Goal: Transaction & Acquisition: Purchase product/service

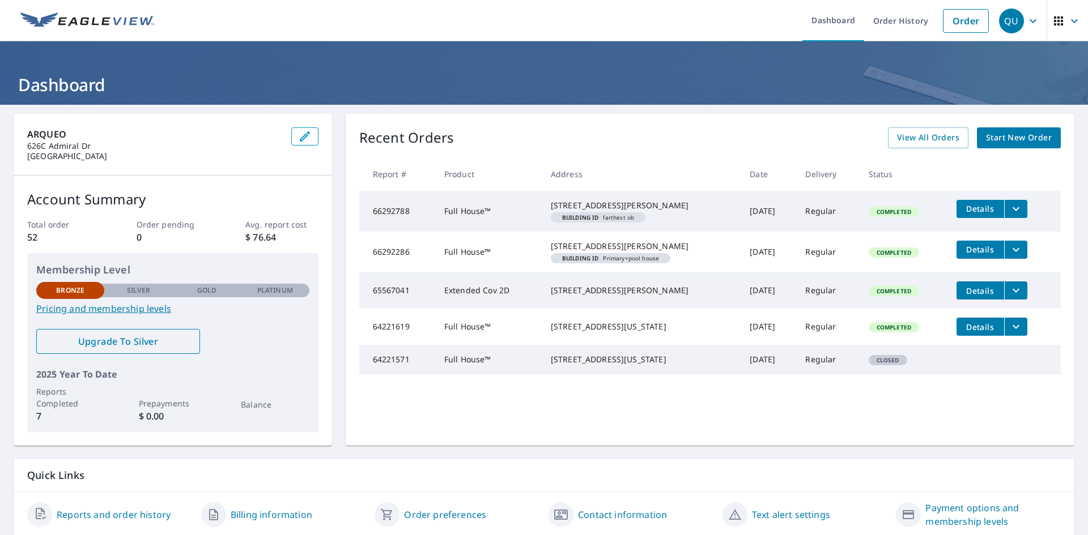
click at [116, 347] on span "Upgrade To Silver" at bounding box center [118, 341] width 146 height 12
click at [1022, 130] on link "Start New Order" at bounding box center [1019, 137] width 84 height 21
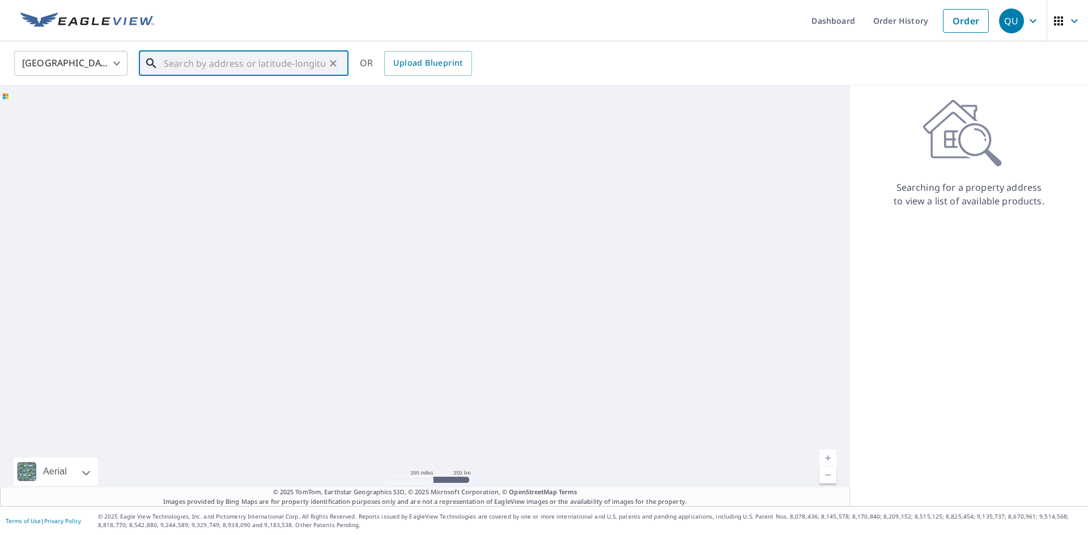
click at [171, 66] on input "text" at bounding box center [244, 64] width 161 height 32
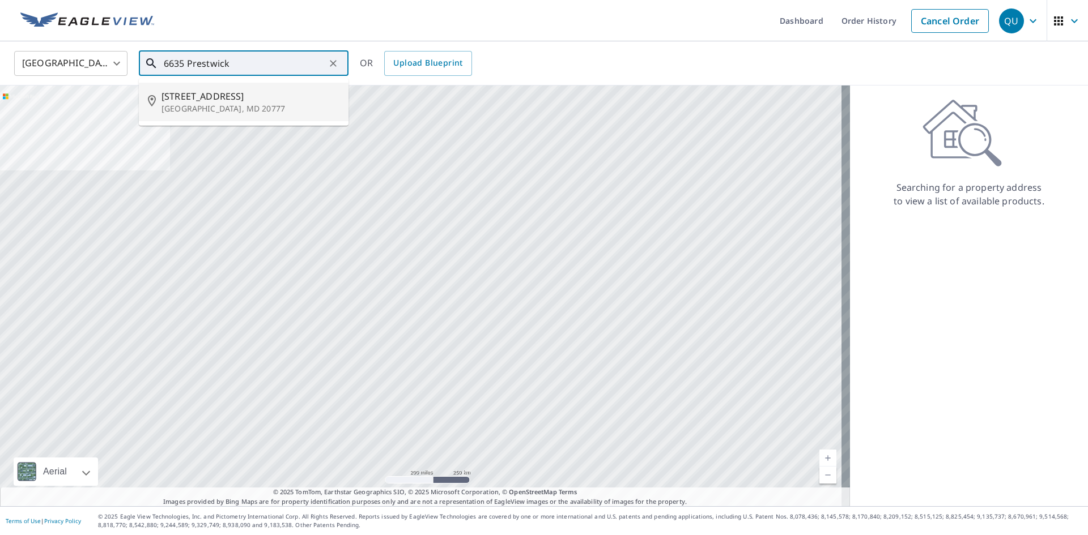
click at [229, 104] on p "[GEOGRAPHIC_DATA], MD 20777" at bounding box center [250, 108] width 178 height 11
type input "[STREET_ADDRESS][PERSON_NAME]"
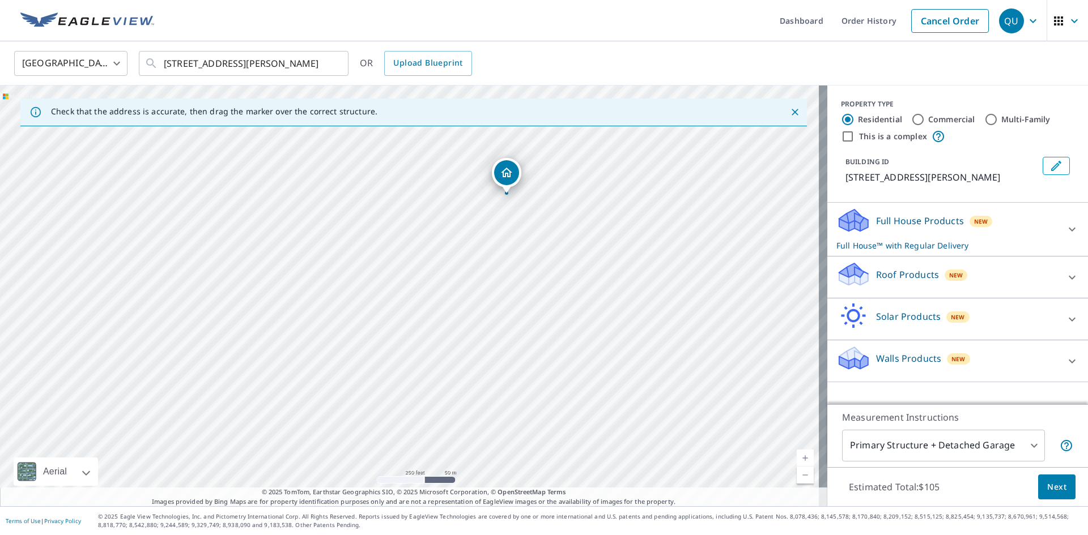
click at [1065, 223] on icon at bounding box center [1072, 230] width 14 height 14
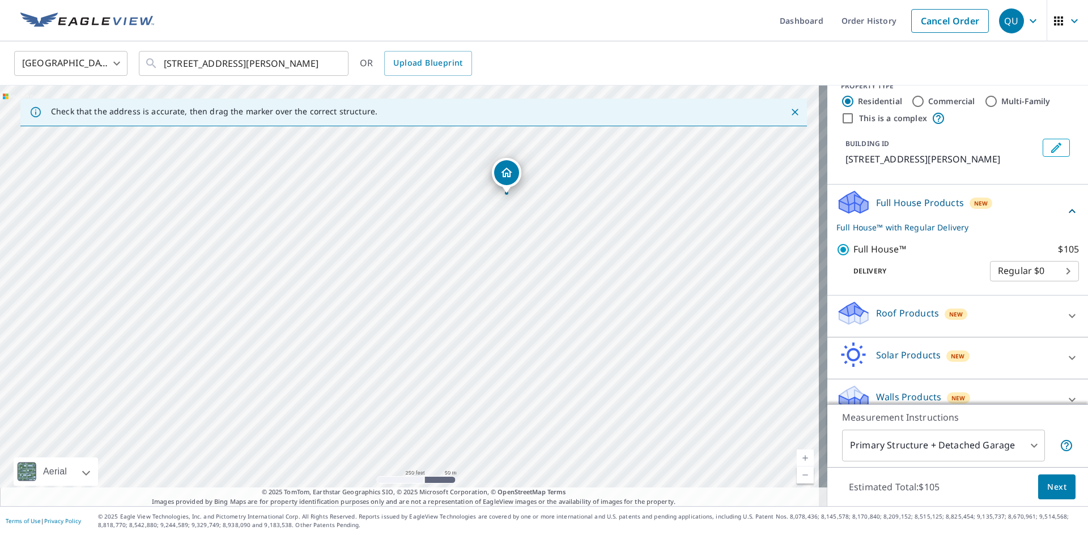
scroll to position [35, 0]
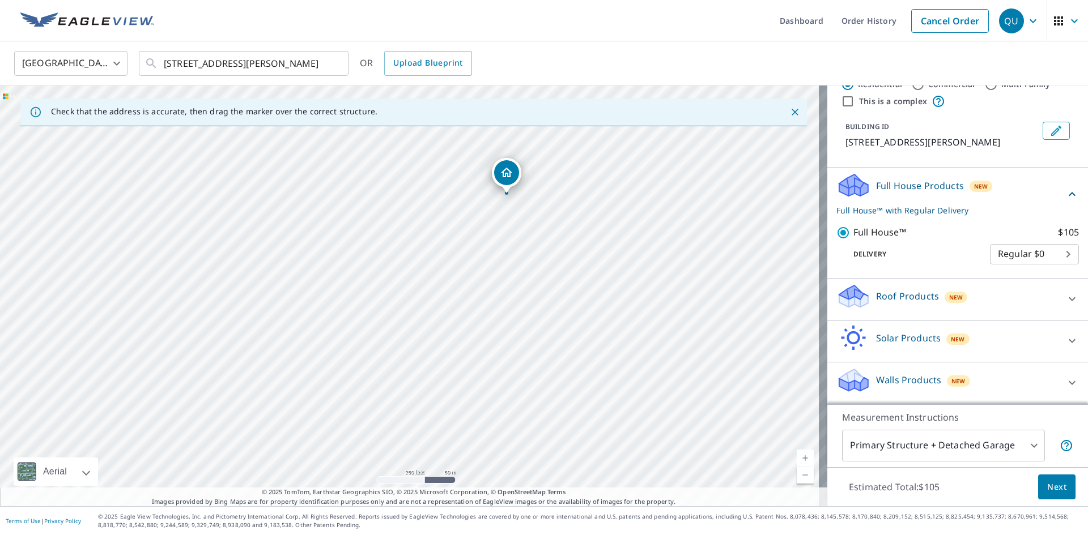
click at [1051, 493] on span "Next" at bounding box center [1056, 487] width 19 height 14
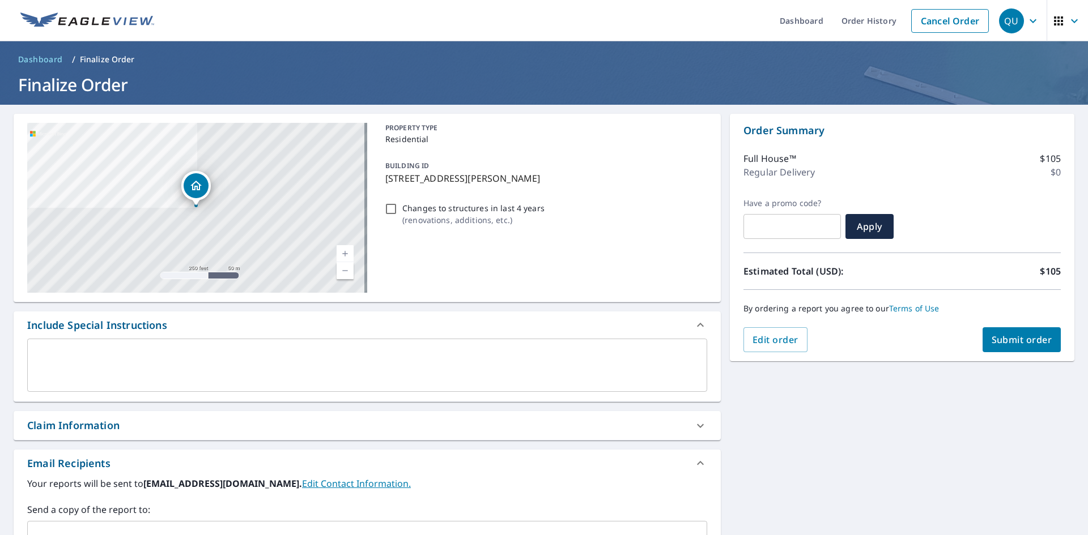
click at [390, 211] on input "Changes to structures in last 4 years ( renovations, additions, etc. )" at bounding box center [391, 209] width 14 height 14
click at [384, 207] on input "Changes to structures in last 4 years ( renovations, additions, etc. )" at bounding box center [391, 209] width 14 height 14
checkbox input "true"
drag, startPoint x: 564, startPoint y: 179, endPoint x: 384, endPoint y: 183, distance: 180.2
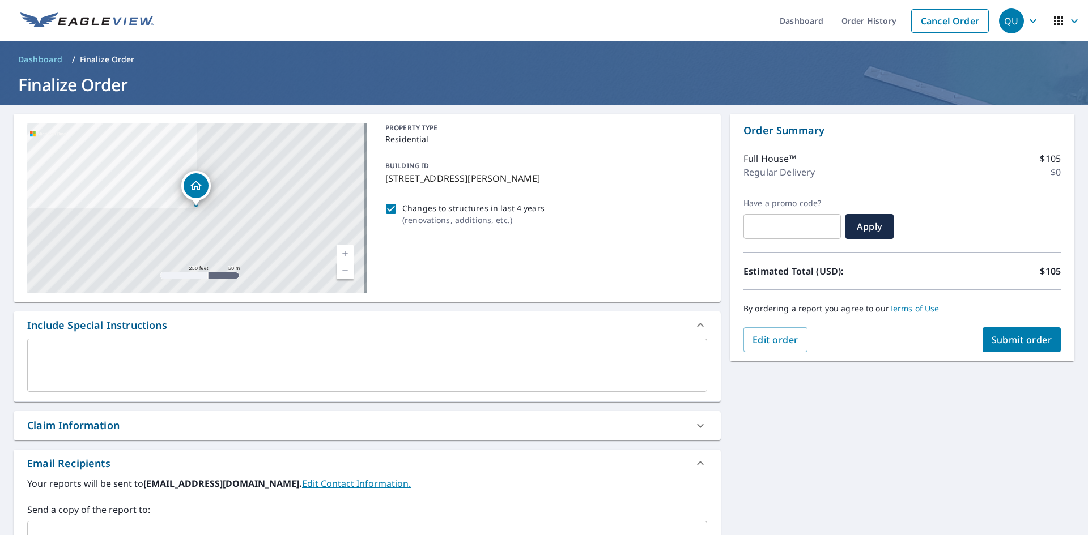
click at [385, 183] on p "[STREET_ADDRESS][PERSON_NAME]" at bounding box center [543, 179] width 317 height 14
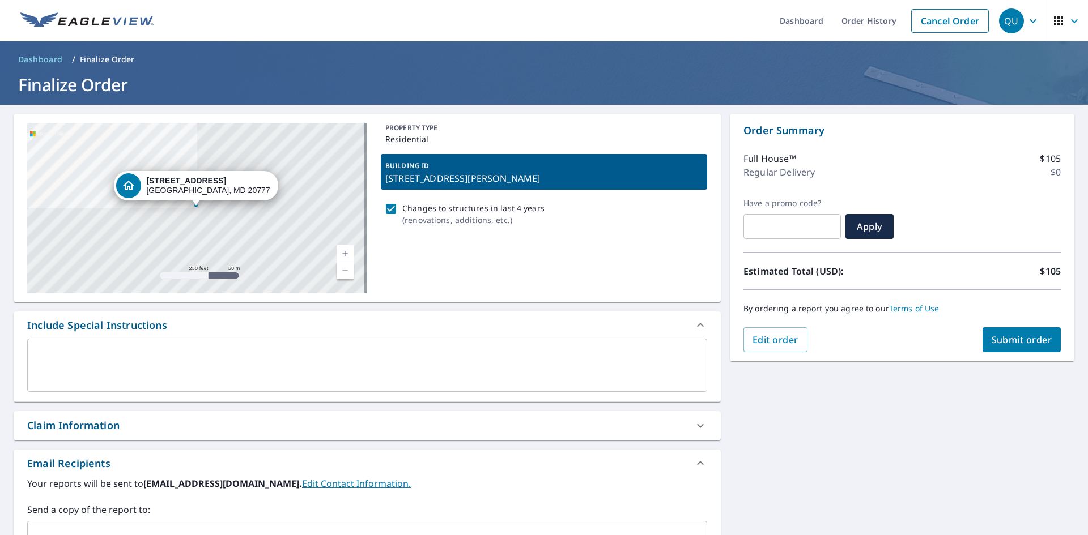
drag, startPoint x: 393, startPoint y: 181, endPoint x: 386, endPoint y: 177, distance: 7.6
click at [386, 177] on p "[STREET_ADDRESS][PERSON_NAME]" at bounding box center [543, 179] width 317 height 14
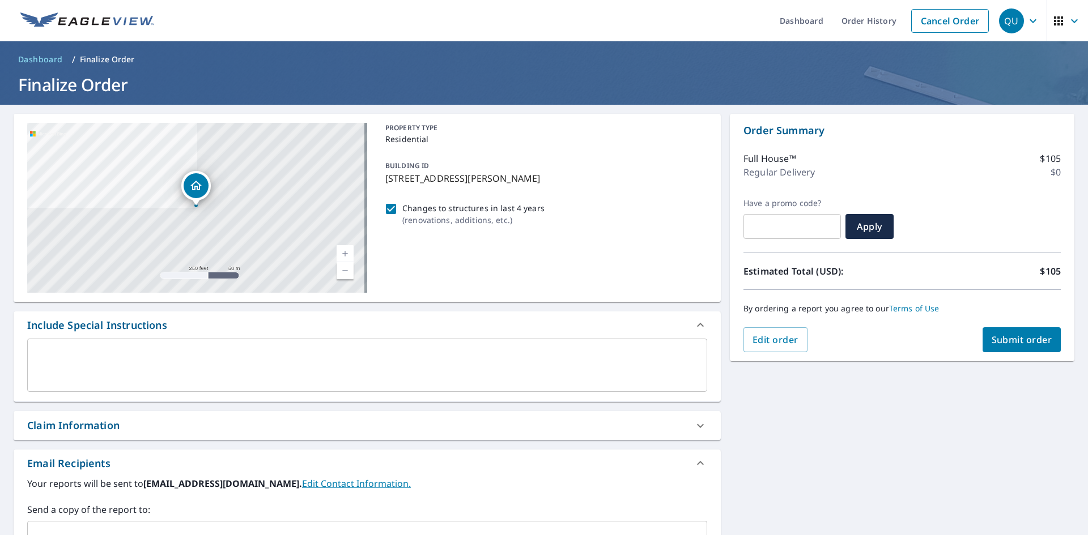
drag, startPoint x: 383, startPoint y: 177, endPoint x: 555, endPoint y: 178, distance: 171.7
click at [555, 178] on p "[STREET_ADDRESS][PERSON_NAME]" at bounding box center [543, 179] width 317 height 14
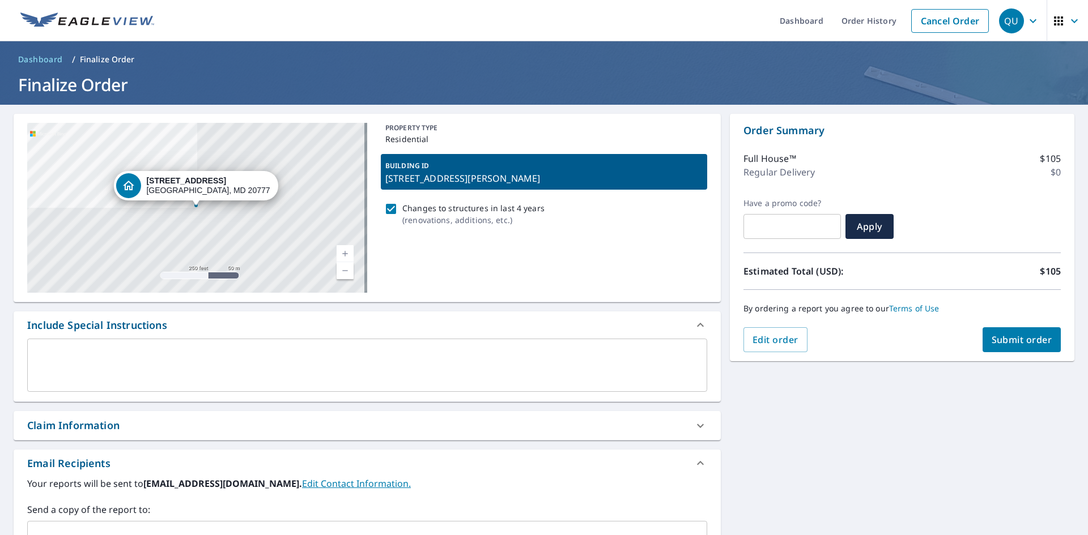
drag, startPoint x: 543, startPoint y: 178, endPoint x: 503, endPoint y: 188, distance: 41.8
click at [503, 188] on div "BUILDING ID [STREET_ADDRESS][PERSON_NAME]" at bounding box center [544, 172] width 326 height 36
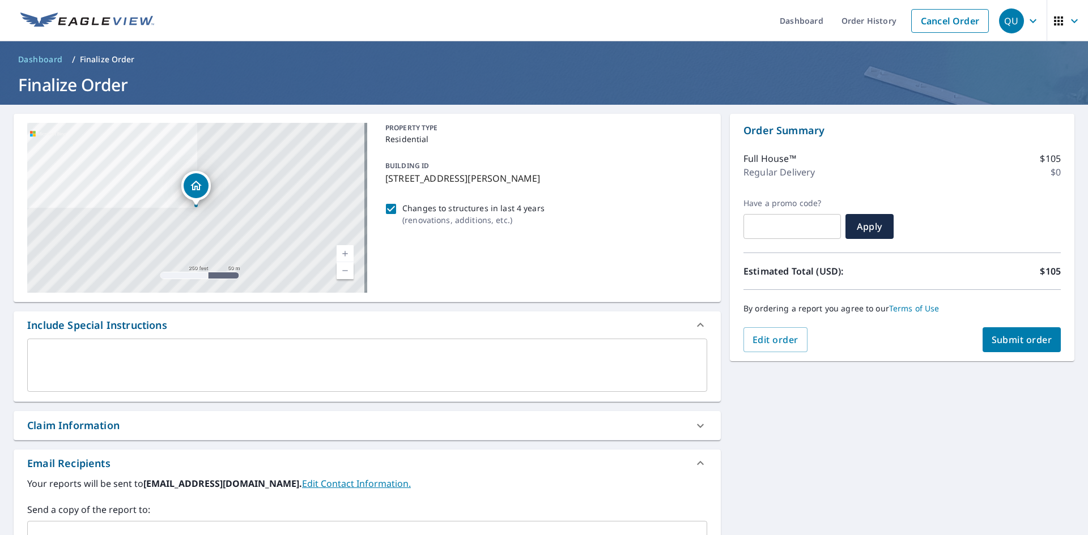
drag, startPoint x: 384, startPoint y: 178, endPoint x: 555, endPoint y: 184, distance: 170.6
click at [555, 184] on p "[STREET_ADDRESS][PERSON_NAME]" at bounding box center [543, 179] width 317 height 14
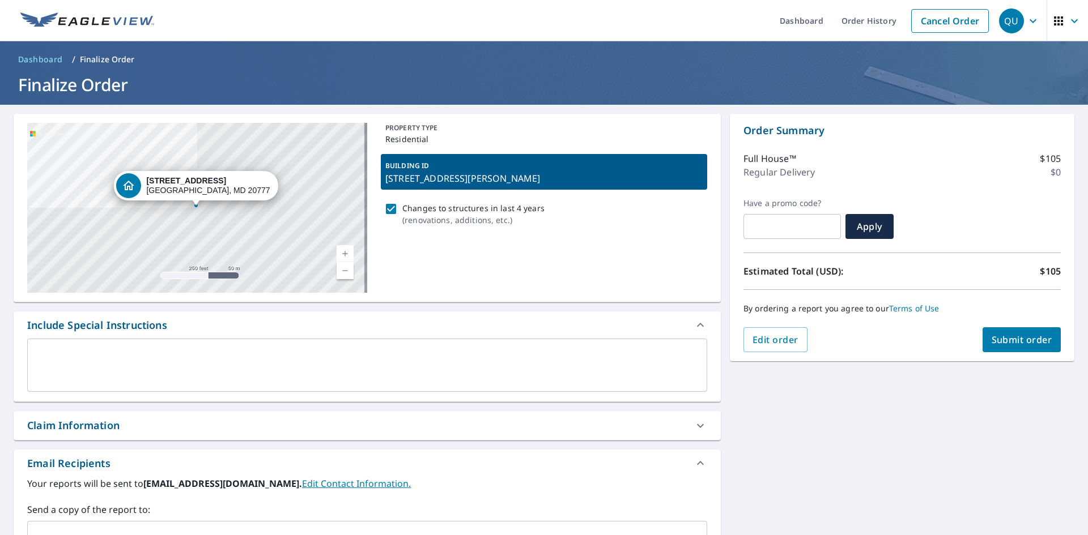
copy p "[STREET_ADDRESS][PERSON_NAME]"
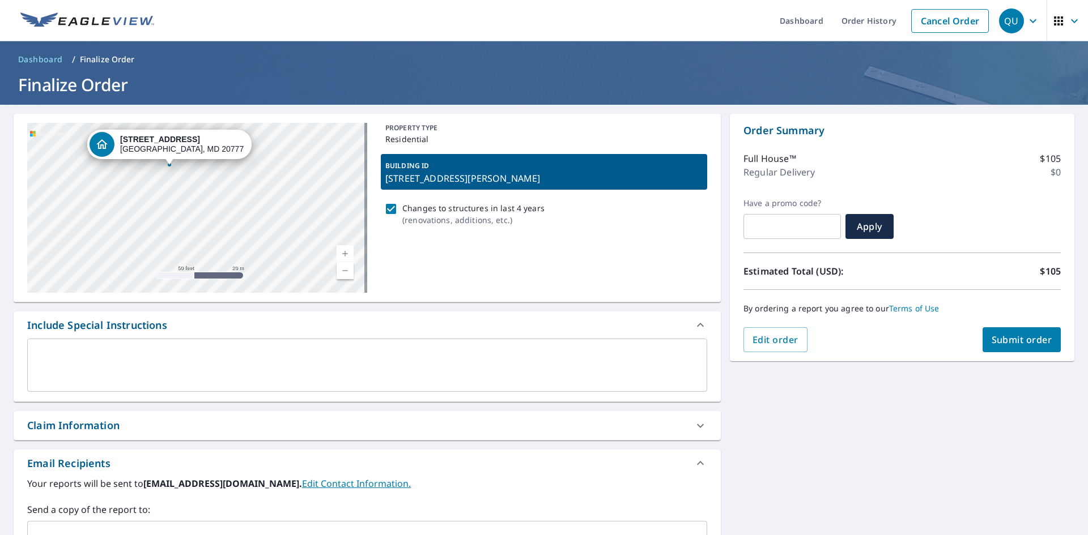
drag, startPoint x: 180, startPoint y: 191, endPoint x: 201, endPoint y: 253, distance: 65.8
click at [201, 253] on div "[STREET_ADDRESS][PERSON_NAME]" at bounding box center [197, 208] width 340 height 170
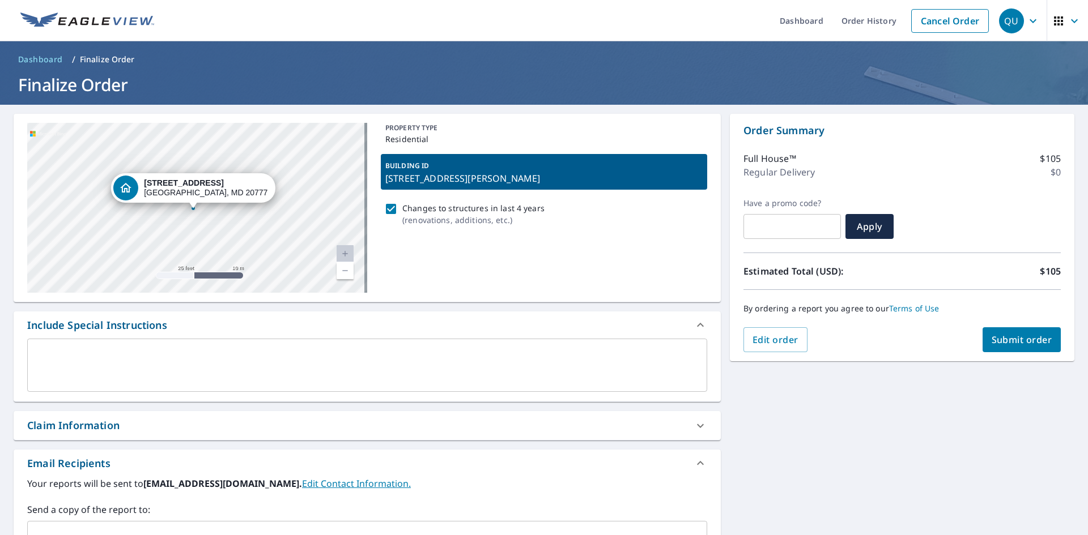
drag, startPoint x: 195, startPoint y: 201, endPoint x: 216, endPoint y: 261, distance: 63.6
click at [216, 261] on div "[STREET_ADDRESS][PERSON_NAME]" at bounding box center [197, 208] width 340 height 170
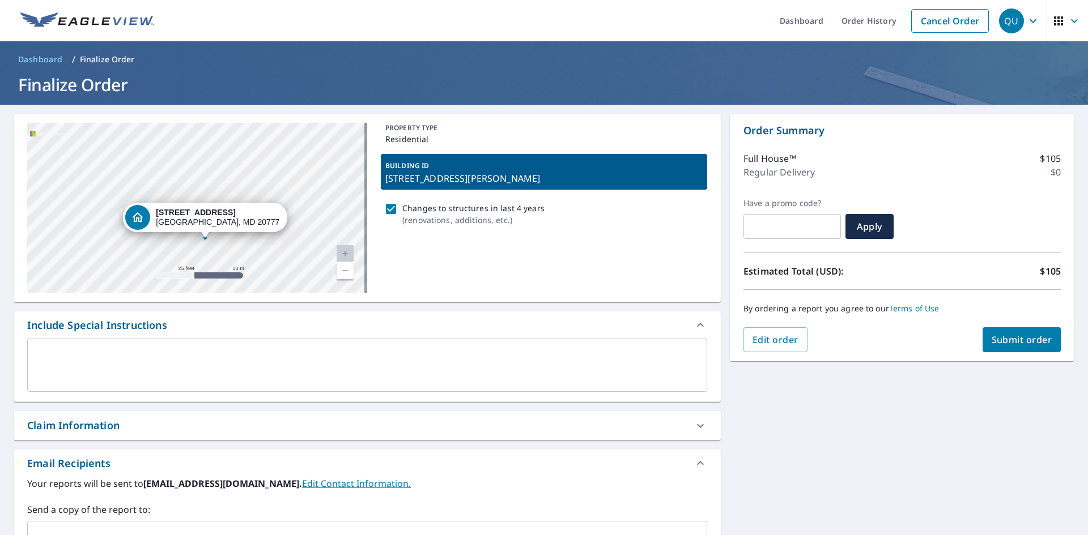
drag, startPoint x: 270, startPoint y: 240, endPoint x: 279, endPoint y: 261, distance: 23.1
click at [279, 261] on div "[STREET_ADDRESS][PERSON_NAME]" at bounding box center [197, 208] width 340 height 170
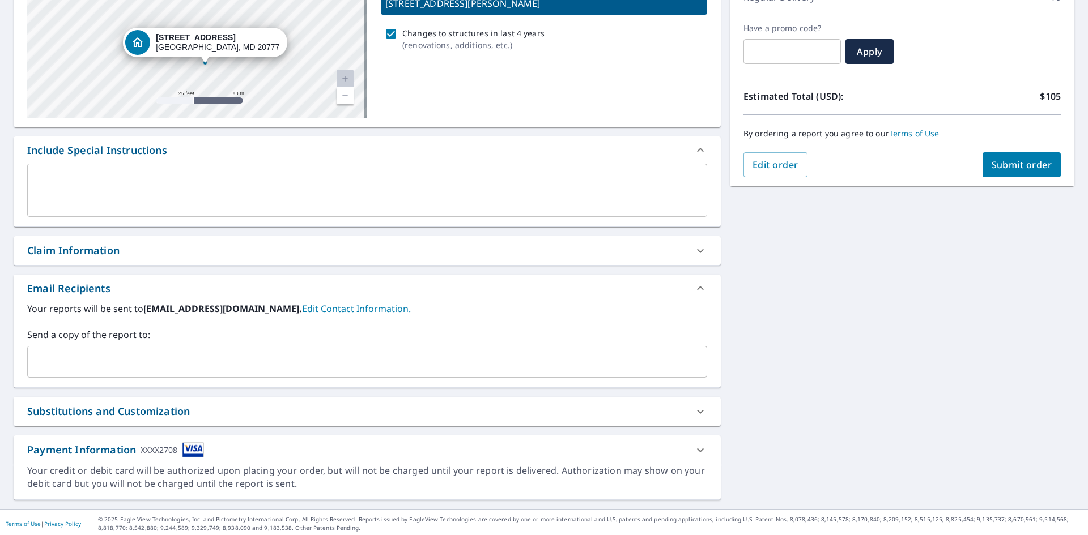
scroll to position [178, 0]
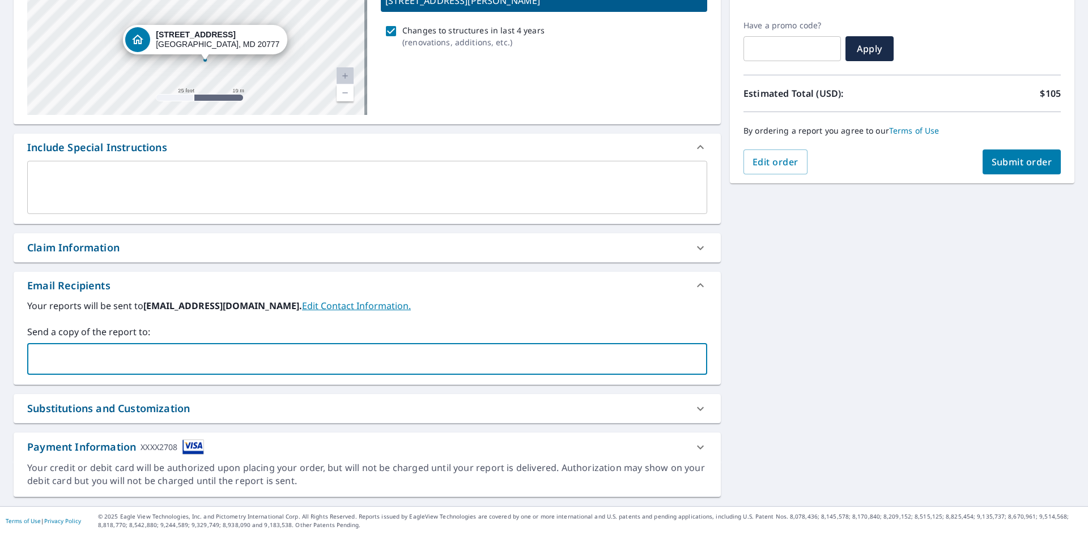
click at [121, 366] on input "text" at bounding box center [358, 359] width 653 height 22
type input "[EMAIL_ADDRESS][DOMAIN_NAME]"
click at [295, 393] on div "[STREET_ADDRESS][PERSON_NAME] Aerial Road A standard road map Aerial A detailed…" at bounding box center [367, 216] width 707 height 561
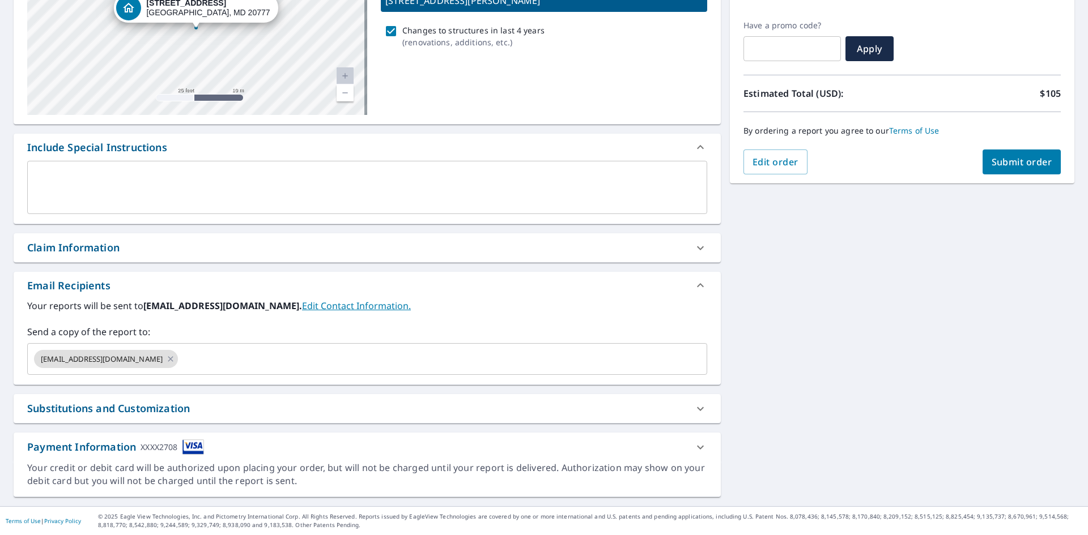
click at [292, 403] on div "Substitutions and Customization" at bounding box center [356, 408] width 659 height 15
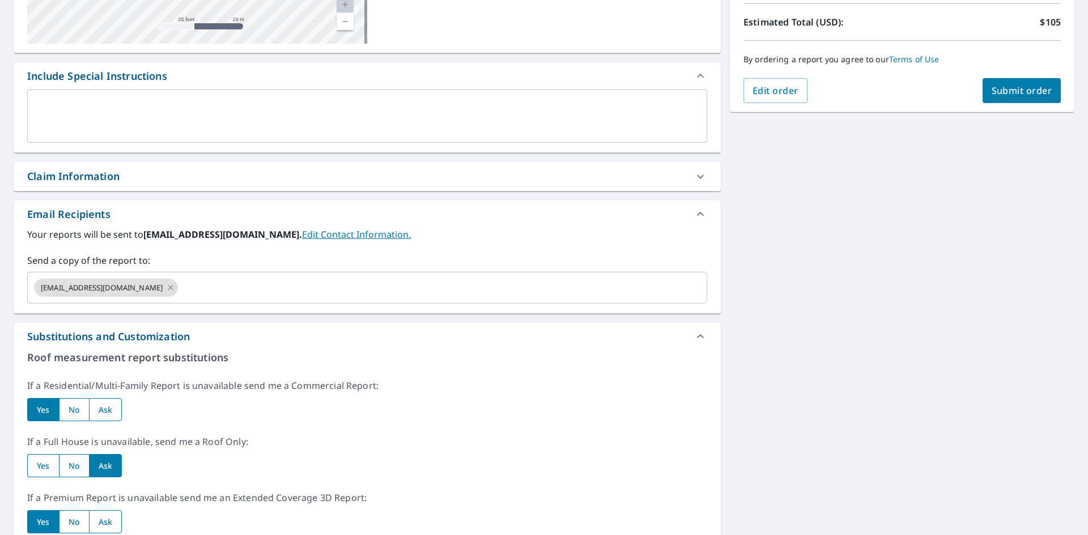
scroll to position [291, 0]
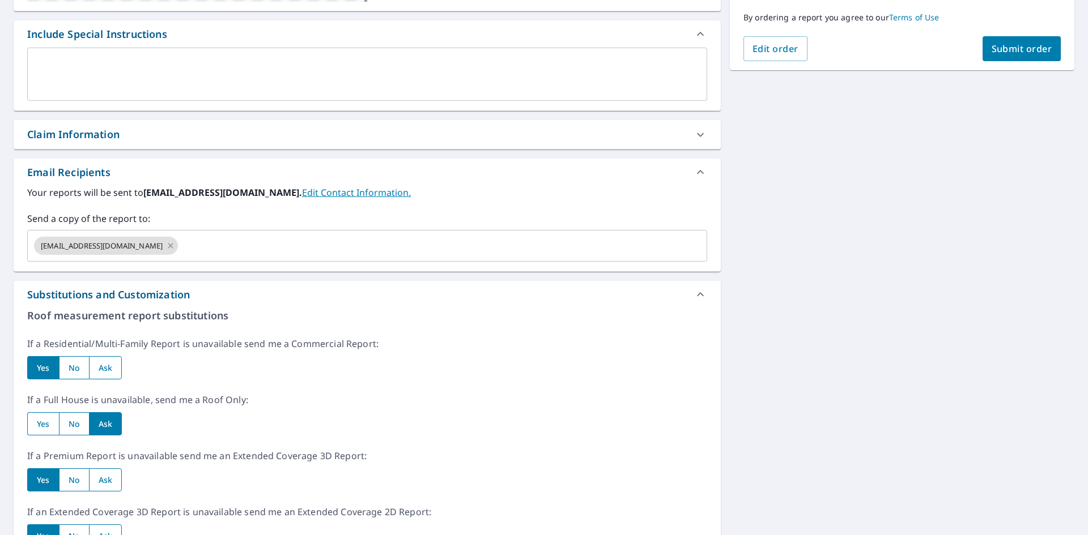
click at [113, 368] on input "radio" at bounding box center [105, 367] width 33 height 23
radio input "true"
click at [104, 486] on input "radio" at bounding box center [105, 480] width 33 height 23
radio input "true"
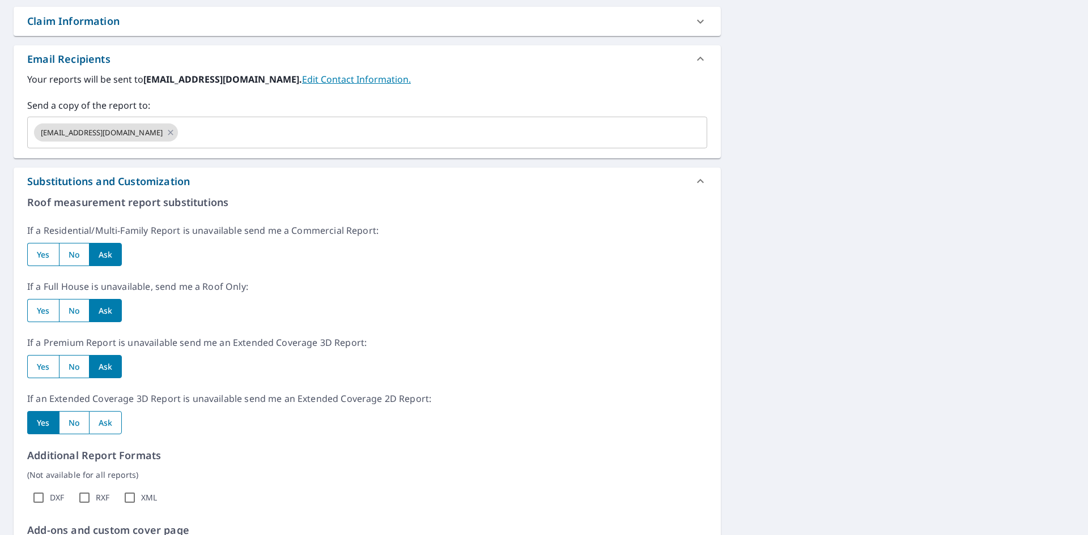
click at [119, 420] on input "radio" at bounding box center [105, 422] width 33 height 23
radio input "true"
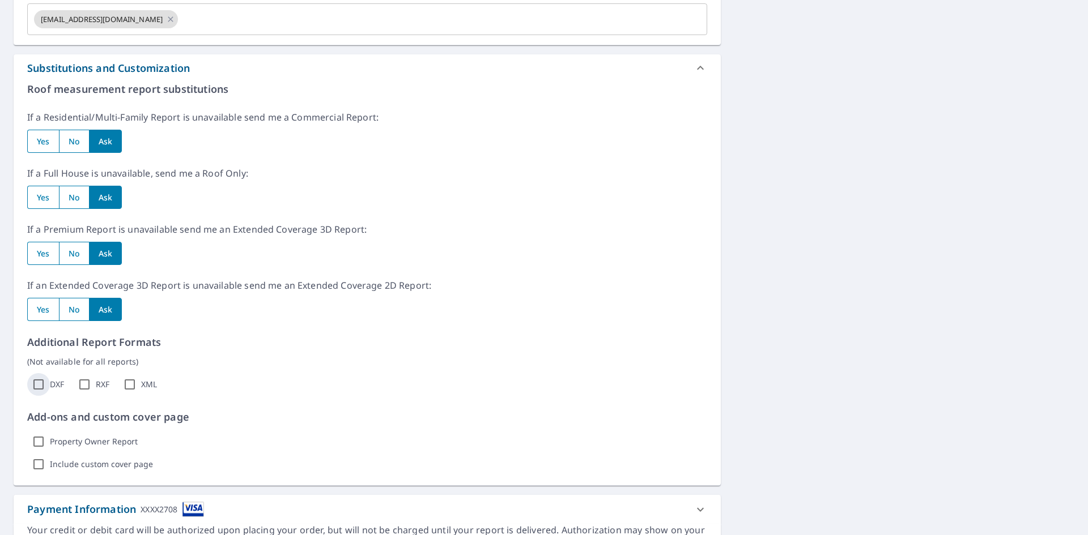
click at [40, 388] on input "DXF" at bounding box center [38, 384] width 23 height 23
checkbox input "true"
click at [90, 389] on input "RXF" at bounding box center [84, 384] width 23 height 23
checkbox input "true"
click at [129, 385] on input "XML" at bounding box center [129, 384] width 23 height 23
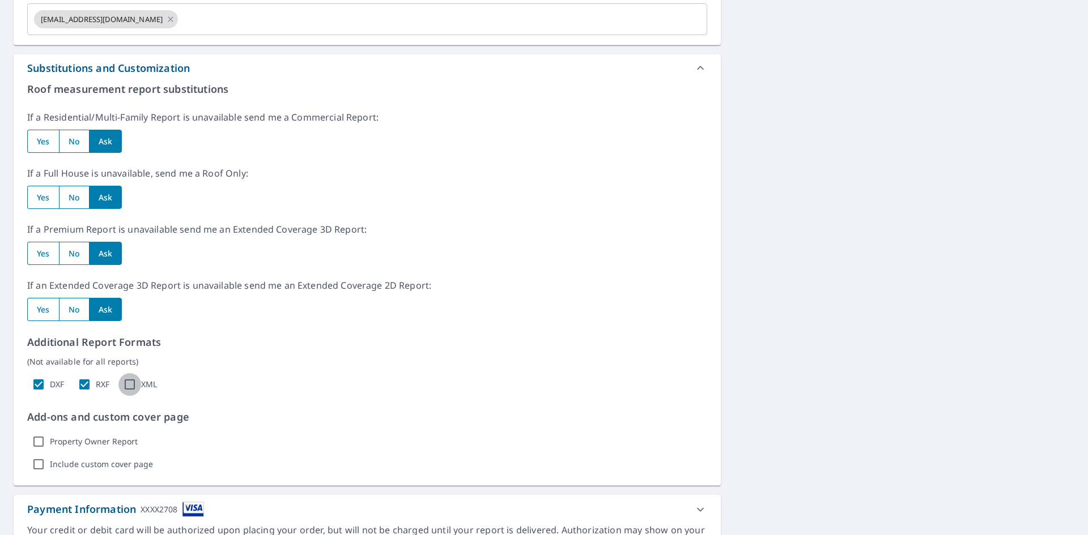
checkbox input "true"
click at [65, 444] on label "Property Owner Report" at bounding box center [94, 442] width 88 height 10
click at [50, 444] on input "Property Owner Report" at bounding box center [38, 442] width 23 height 23
checkbox input "true"
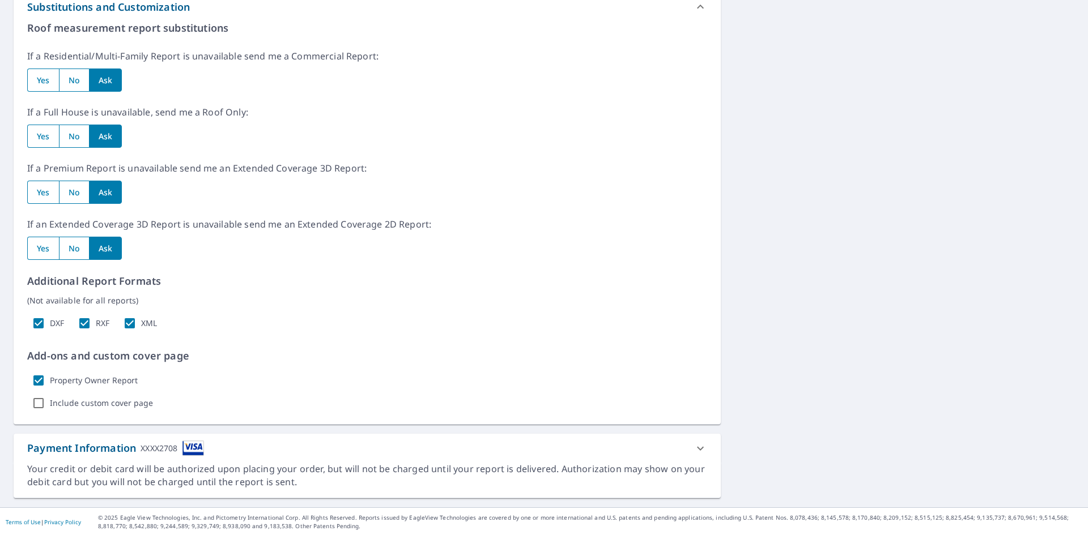
scroll to position [580, 0]
click at [40, 401] on input "Include custom cover page" at bounding box center [38, 402] width 23 height 23
checkbox input "true"
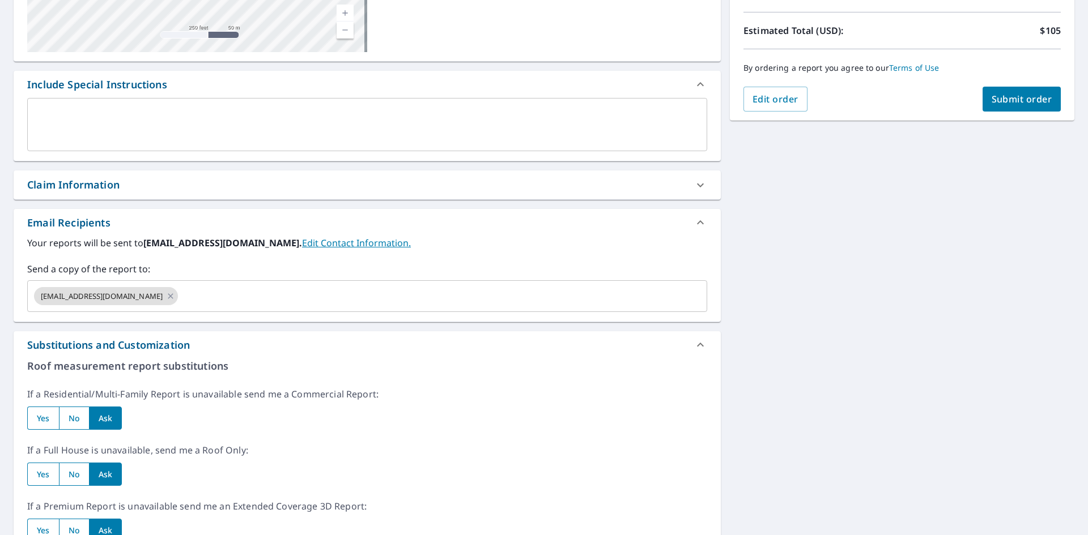
scroll to position [184, 0]
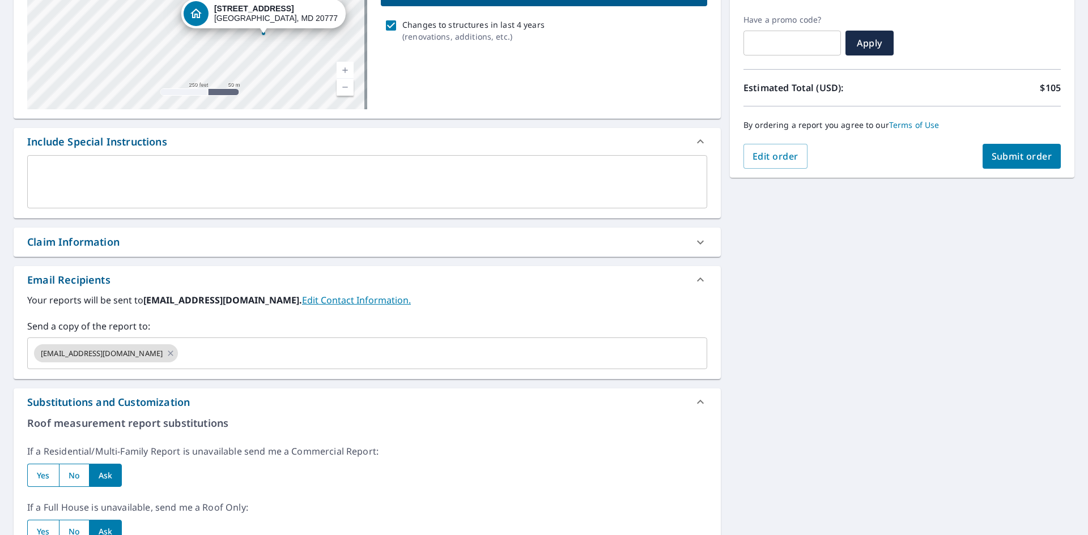
click at [651, 243] on div "Claim Information" at bounding box center [356, 242] width 659 height 15
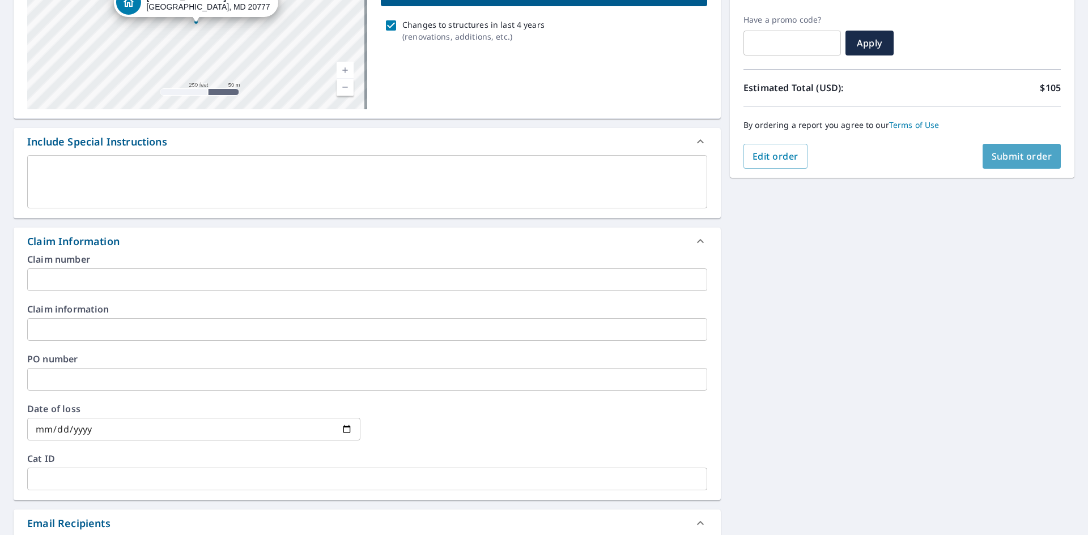
click at [1012, 150] on span "Submit order" at bounding box center [1021, 156] width 61 height 12
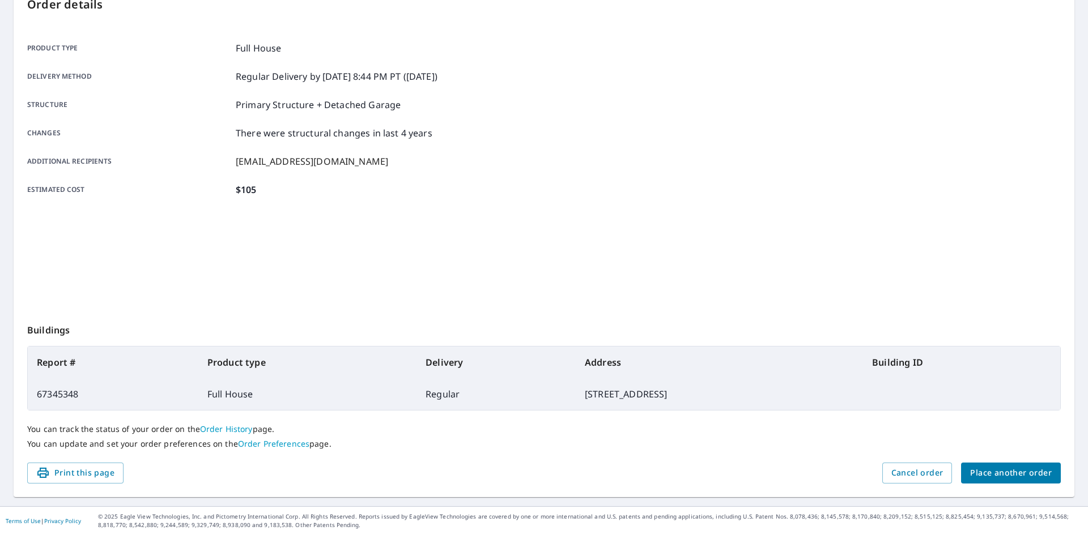
scroll to position [131, 0]
